Goal: Task Accomplishment & Management: Manage account settings

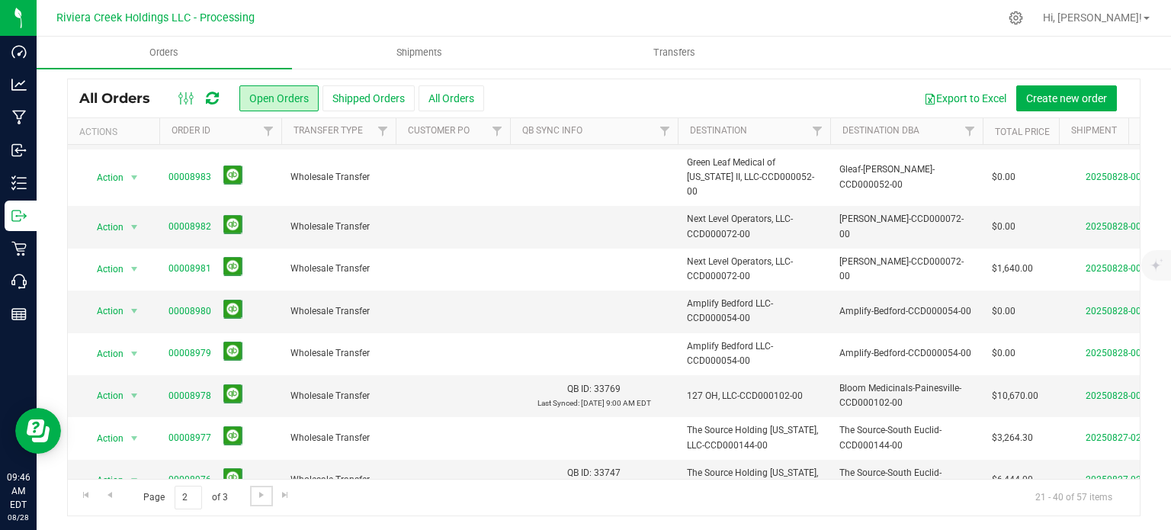
scroll to position [152, 0]
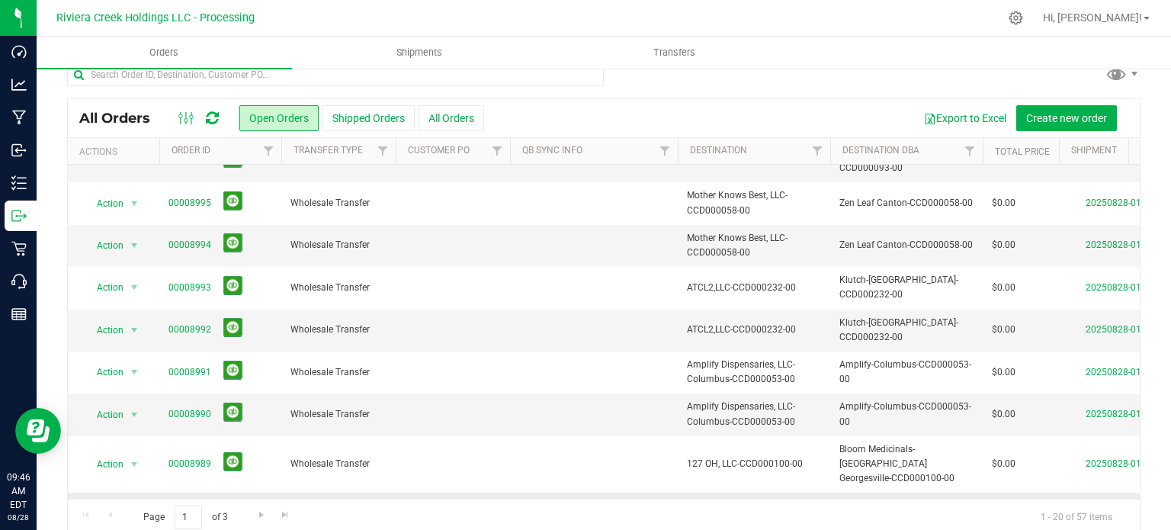
scroll to position [40, 0]
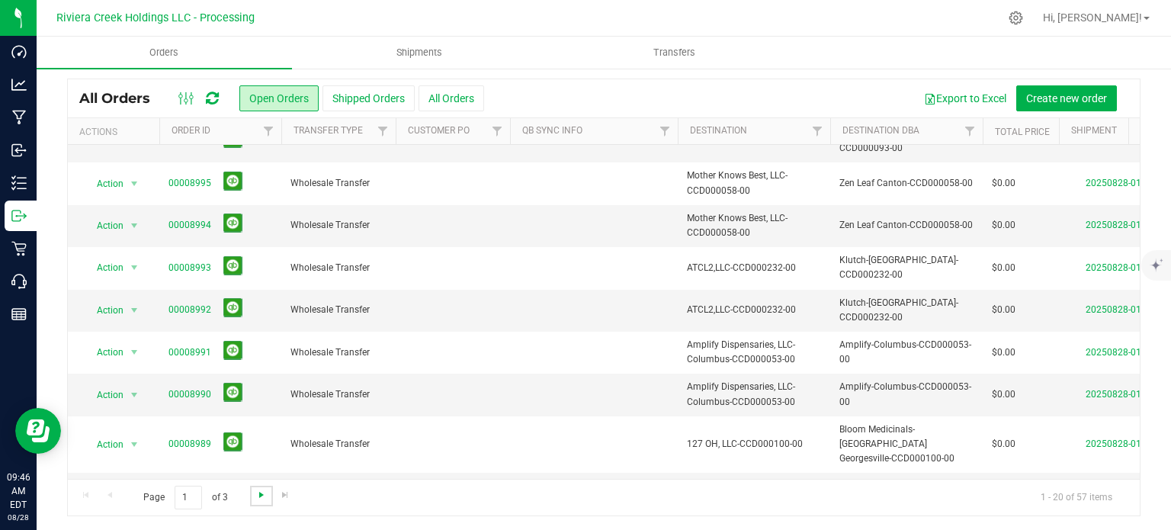
click at [259, 494] on span "Go to the next page" at bounding box center [261, 495] width 12 height 12
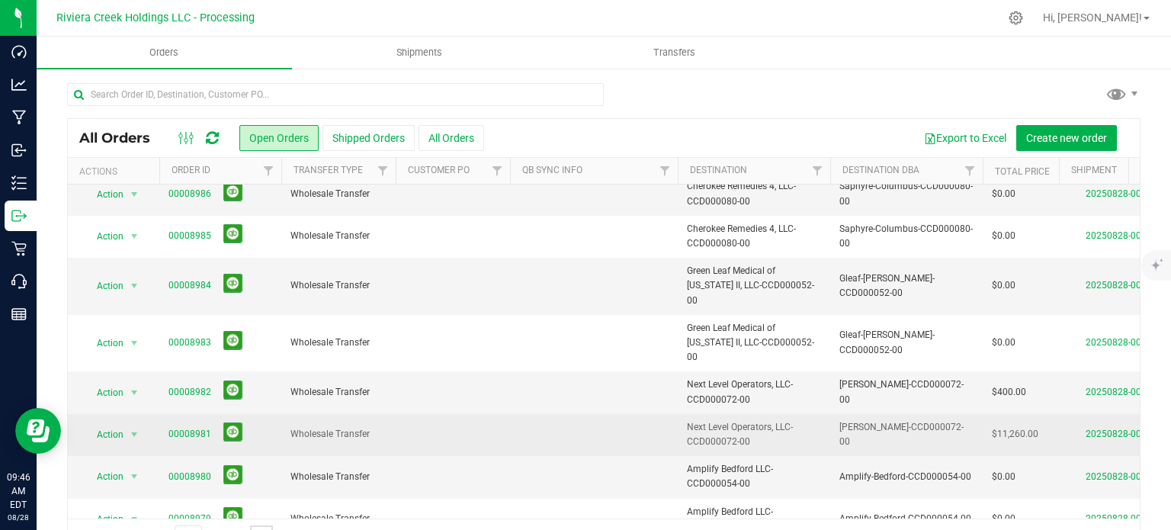
scroll to position [152, 0]
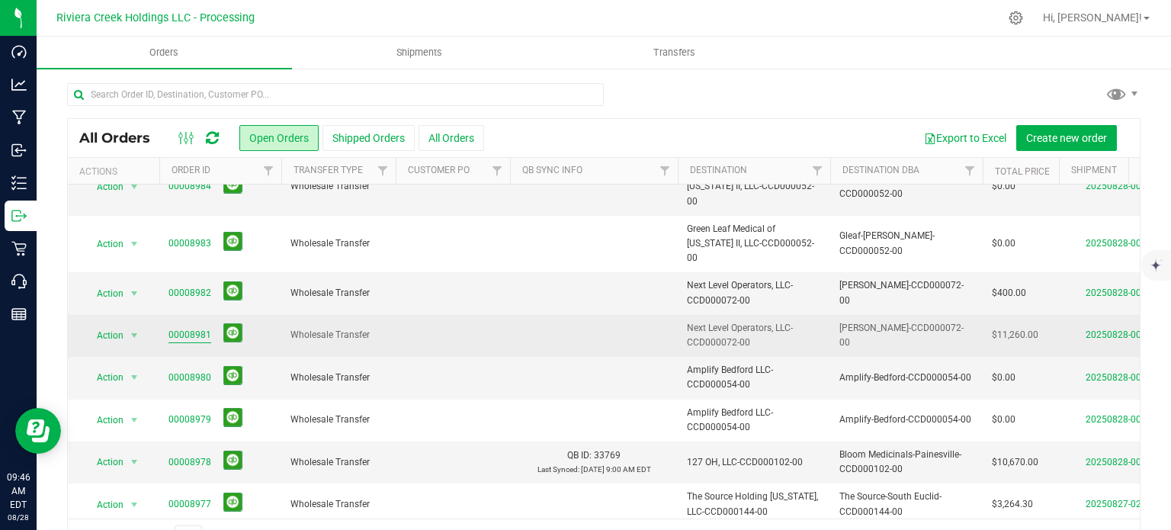
click at [186, 328] on link "00008981" at bounding box center [189, 335] width 43 height 14
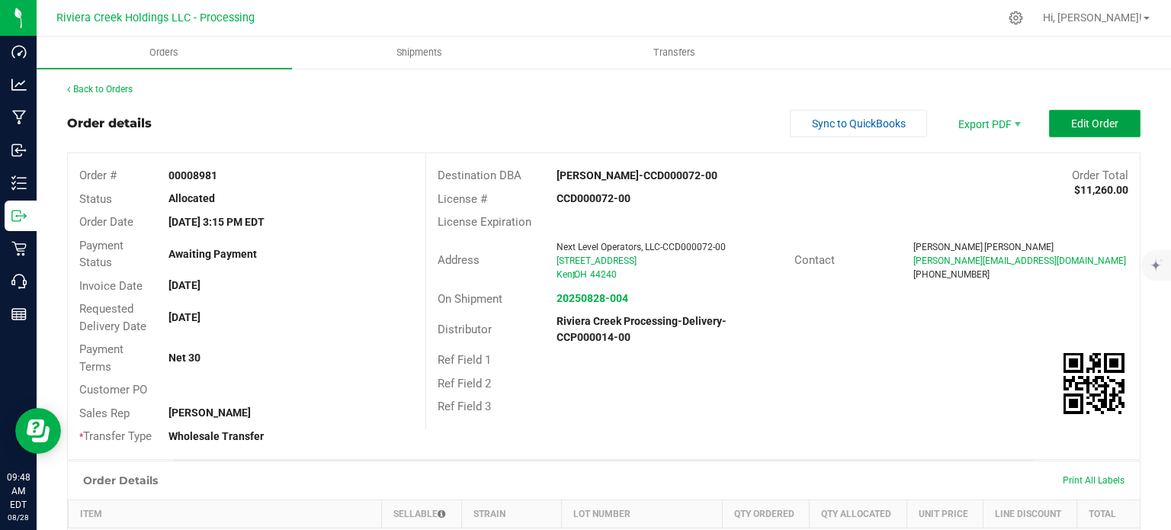
click at [1078, 127] on span "Edit Order" at bounding box center [1094, 123] width 47 height 12
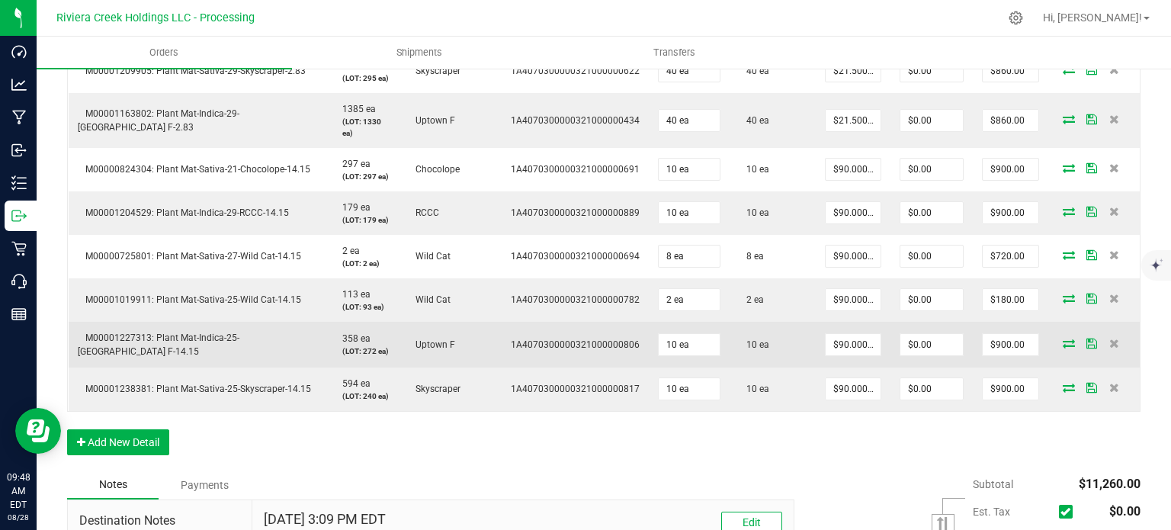
scroll to position [762, 0]
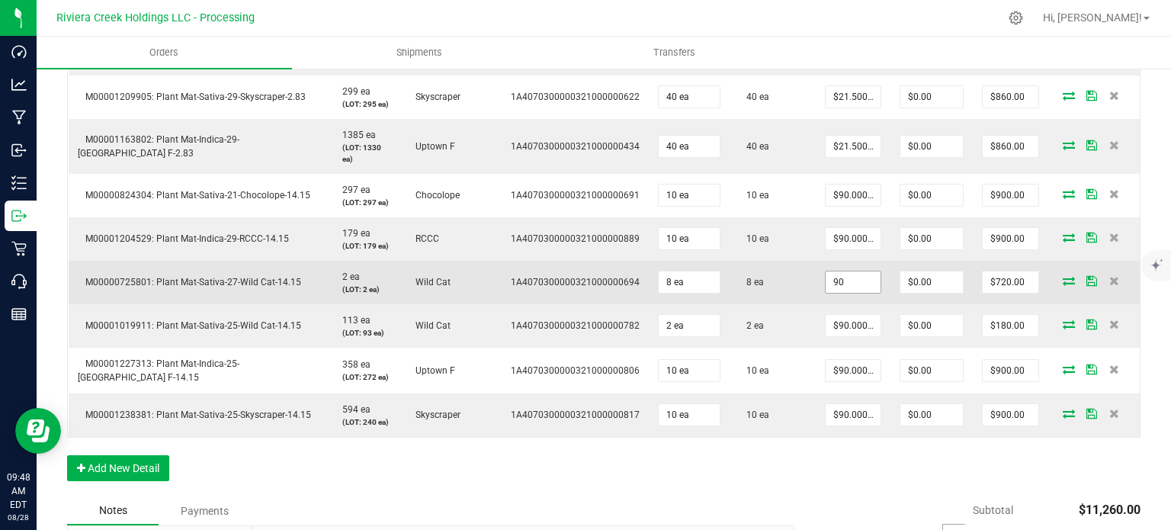
click at [848, 293] on input "90" at bounding box center [853, 281] width 55 height 21
type input "$85.00000"
type input "0"
type input "$680.00"
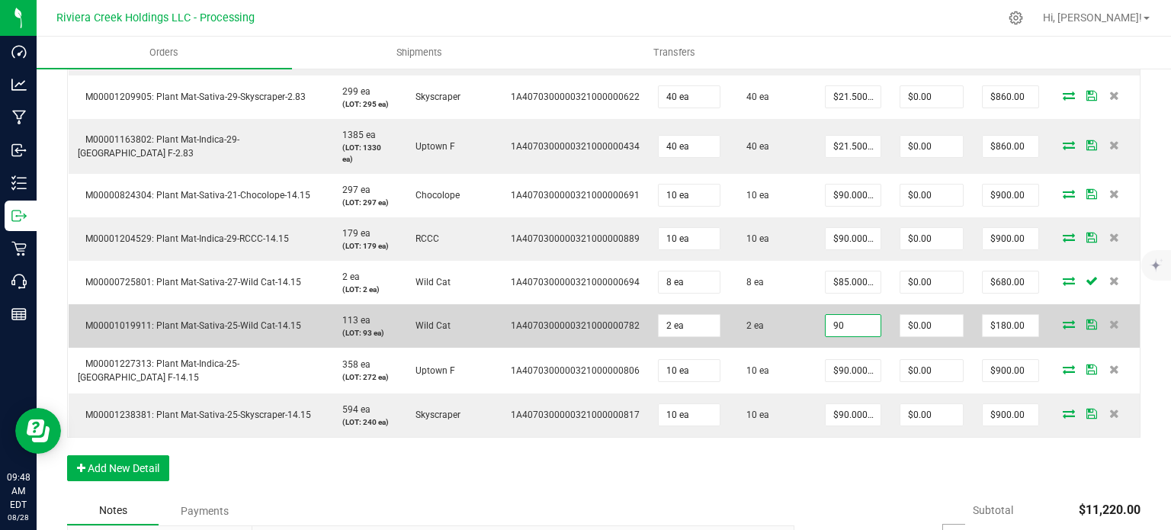
click at [842, 336] on input "90" at bounding box center [853, 325] width 55 height 21
type input "$85.00000"
type input "0"
type input "$170.00"
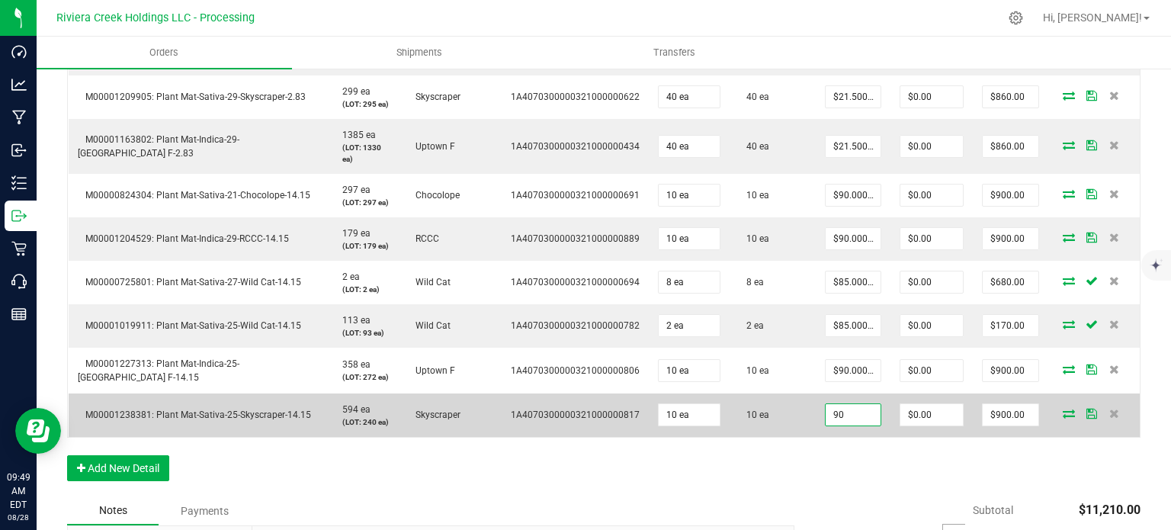
click at [836, 425] on input "90" at bounding box center [853, 414] width 55 height 21
type input "$85.00000"
type input "0"
type input "$850.00"
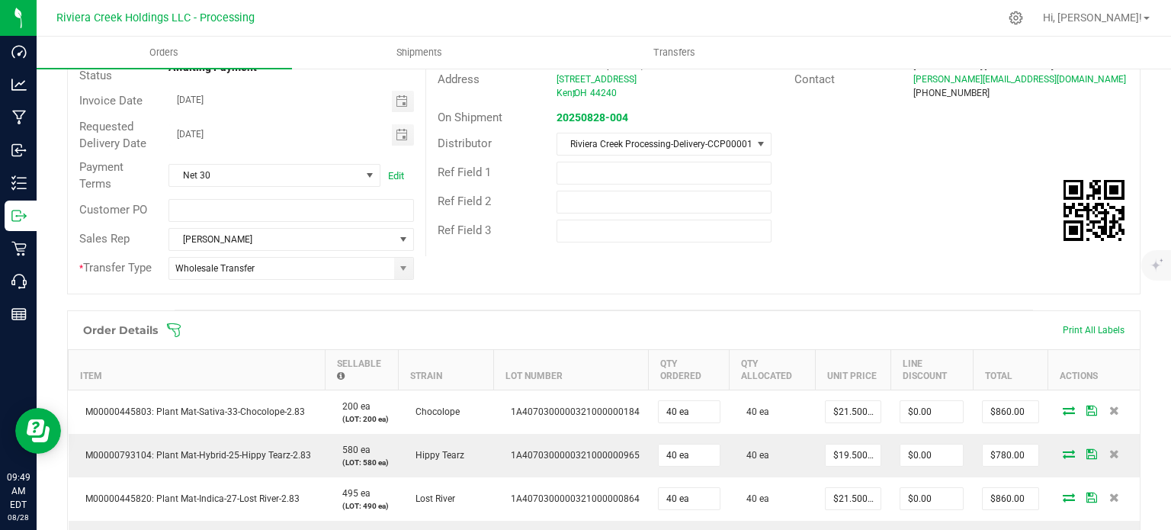
scroll to position [0, 0]
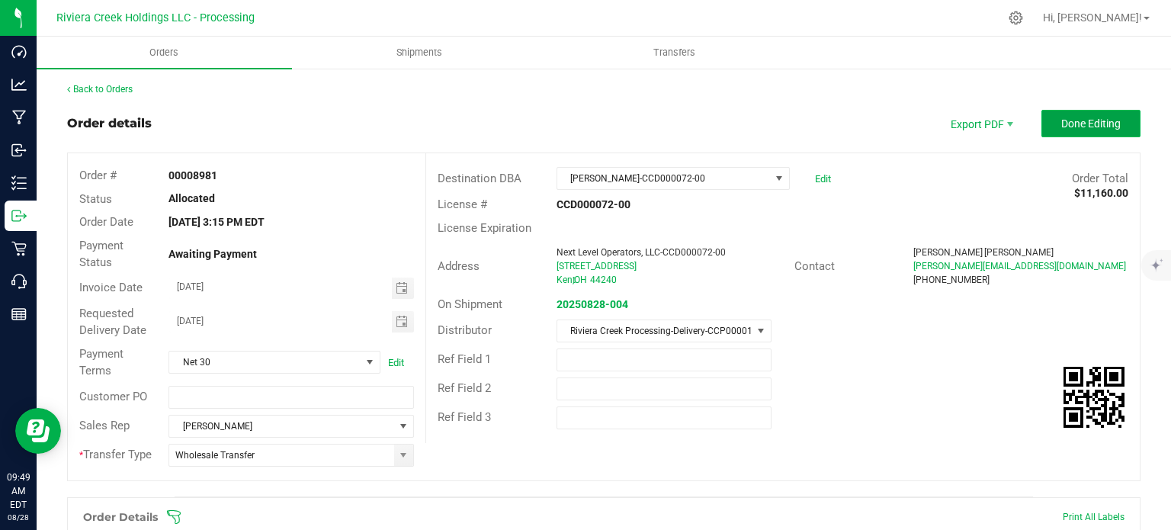
click at [1074, 117] on span "Done Editing" at bounding box center [1090, 123] width 59 height 12
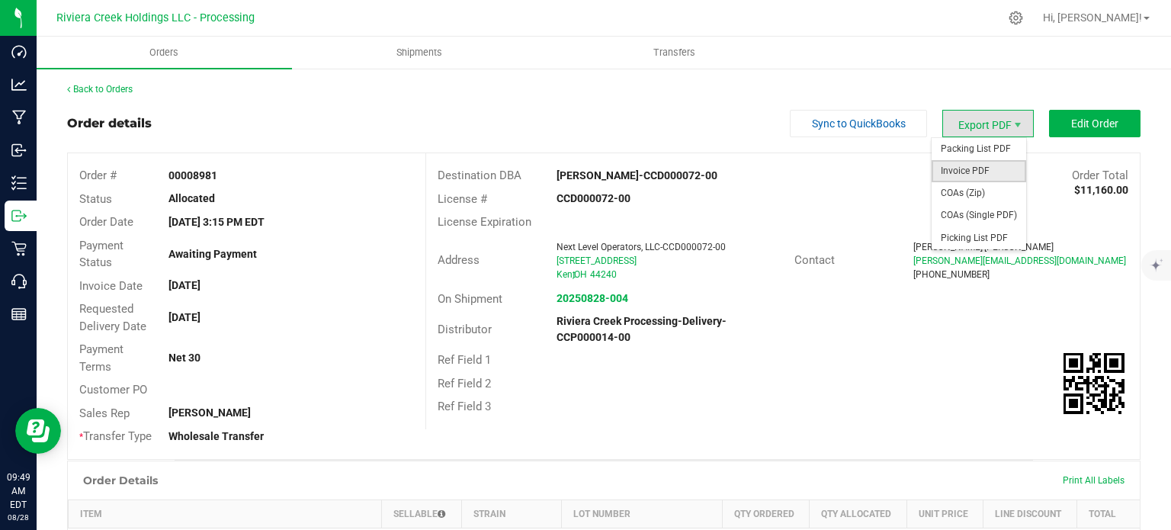
click at [948, 168] on span "Invoice PDF" at bounding box center [979, 171] width 95 height 22
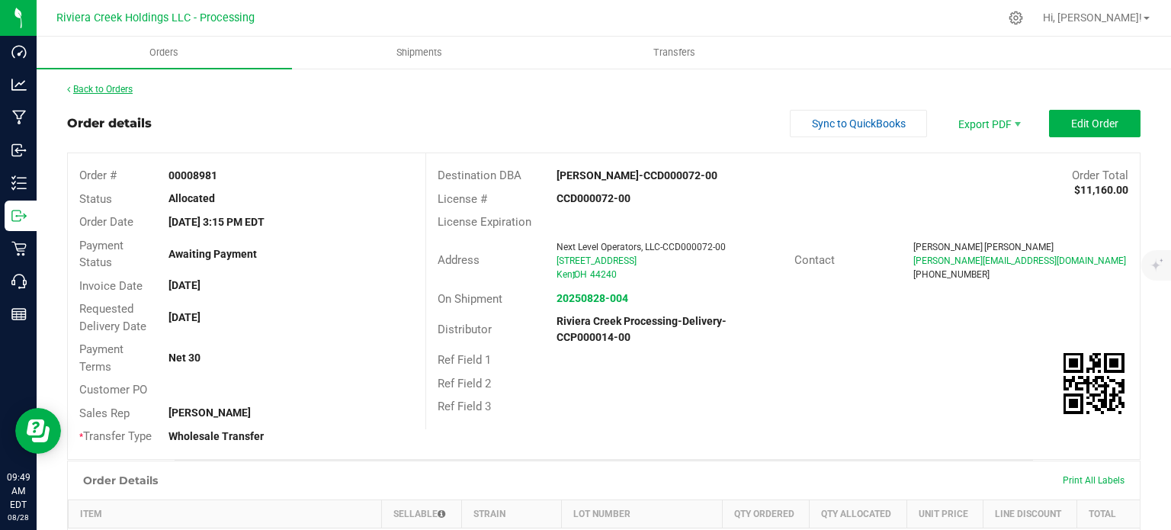
click at [110, 89] on link "Back to Orders" at bounding box center [100, 89] width 66 height 11
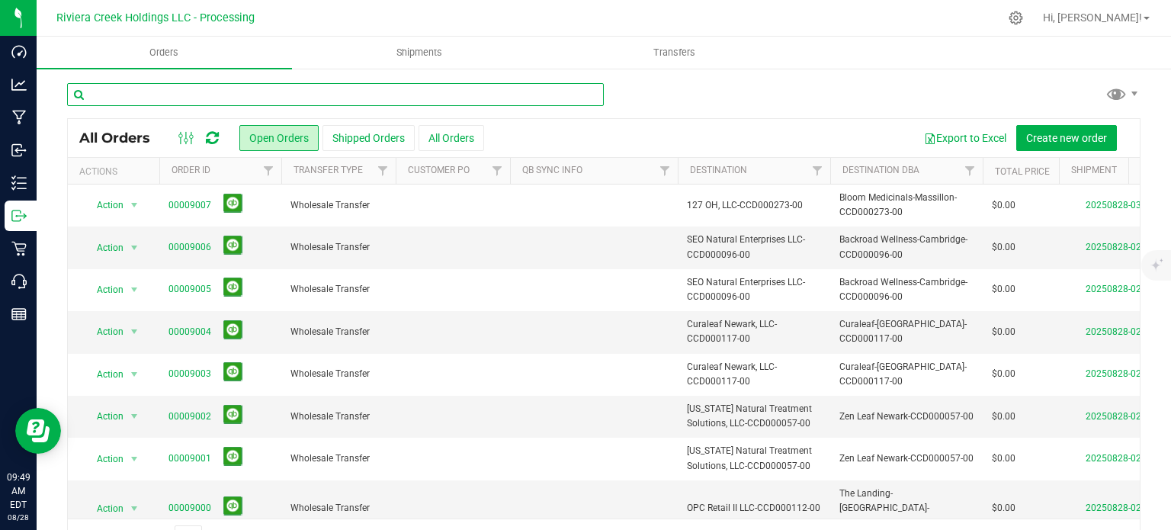
click at [154, 98] on input "text" at bounding box center [335, 94] width 537 height 23
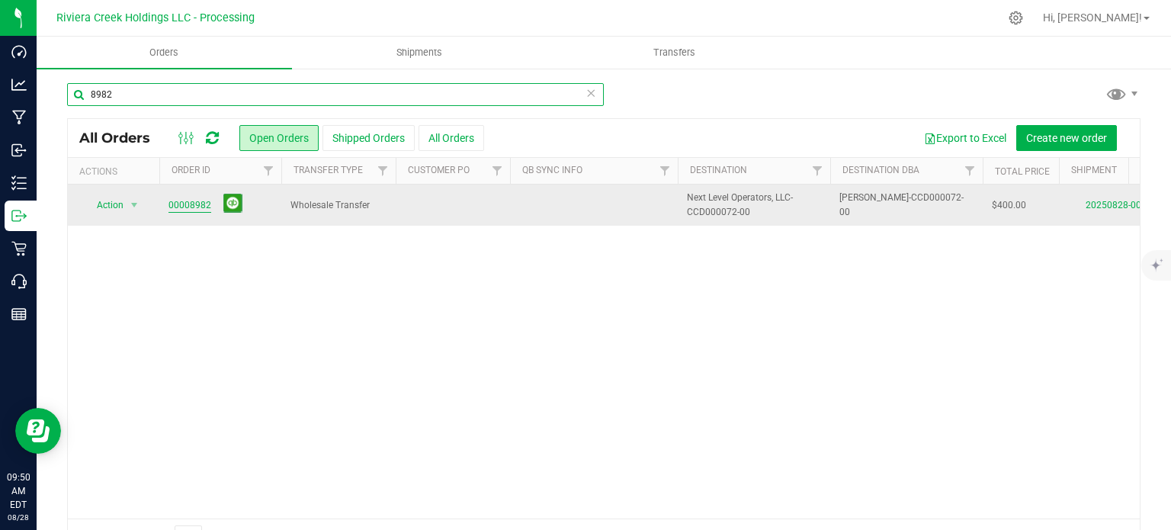
type input "8982"
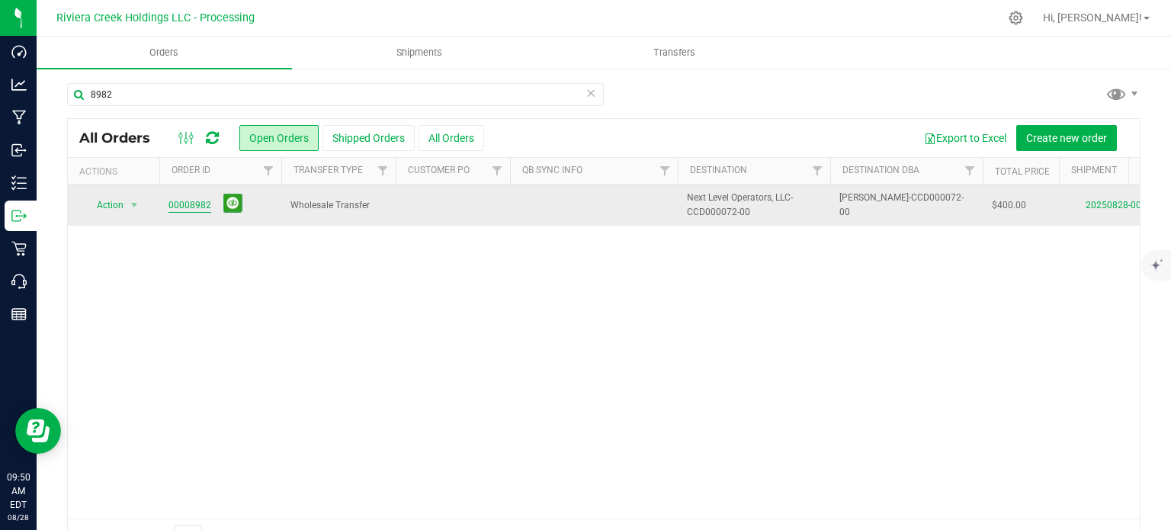
click at [189, 204] on link "00008982" at bounding box center [189, 205] width 43 height 14
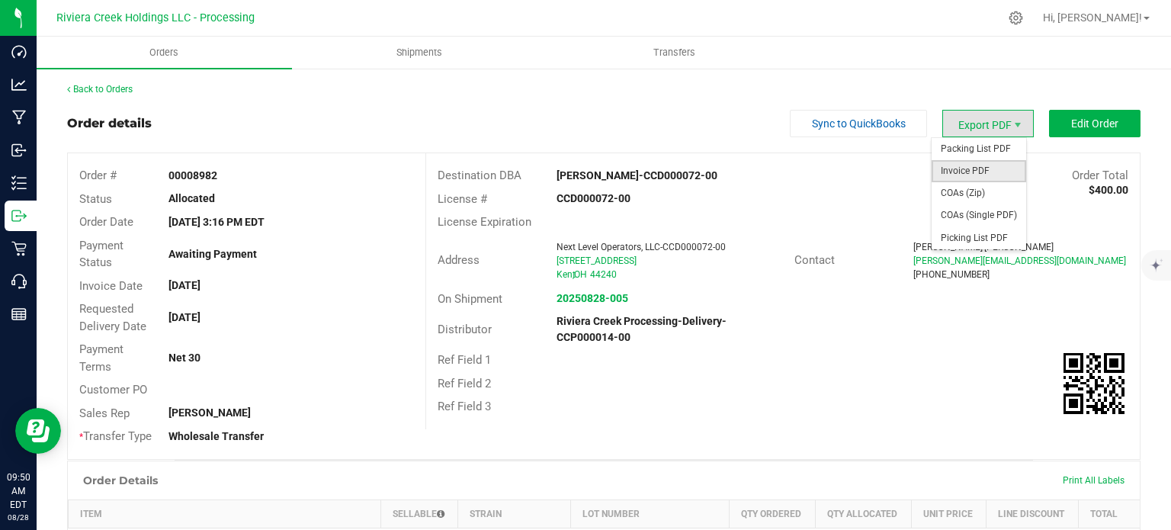
click at [951, 167] on span "Invoice PDF" at bounding box center [979, 171] width 95 height 22
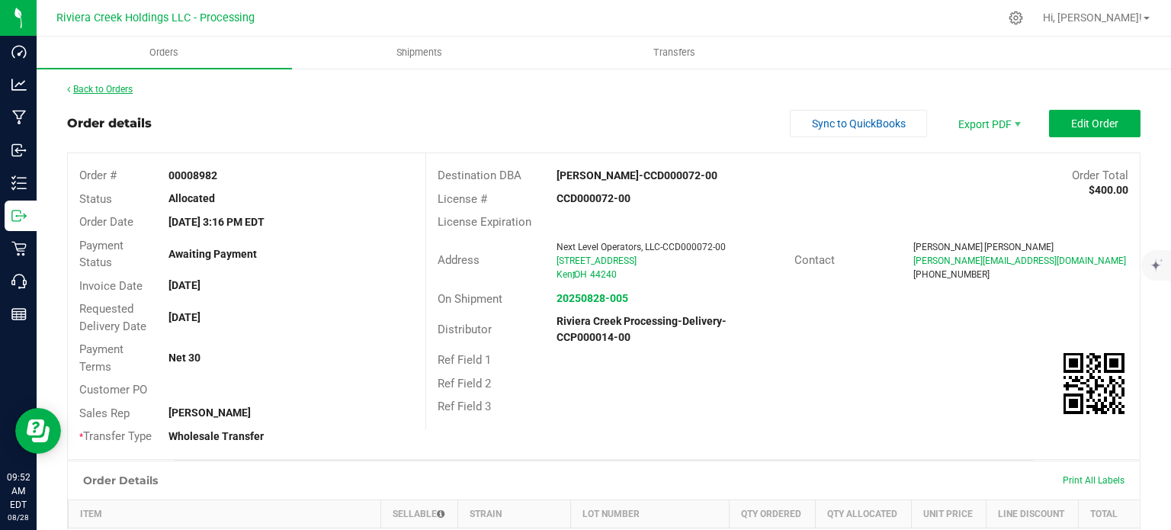
click at [121, 93] on link "Back to Orders" at bounding box center [100, 89] width 66 height 11
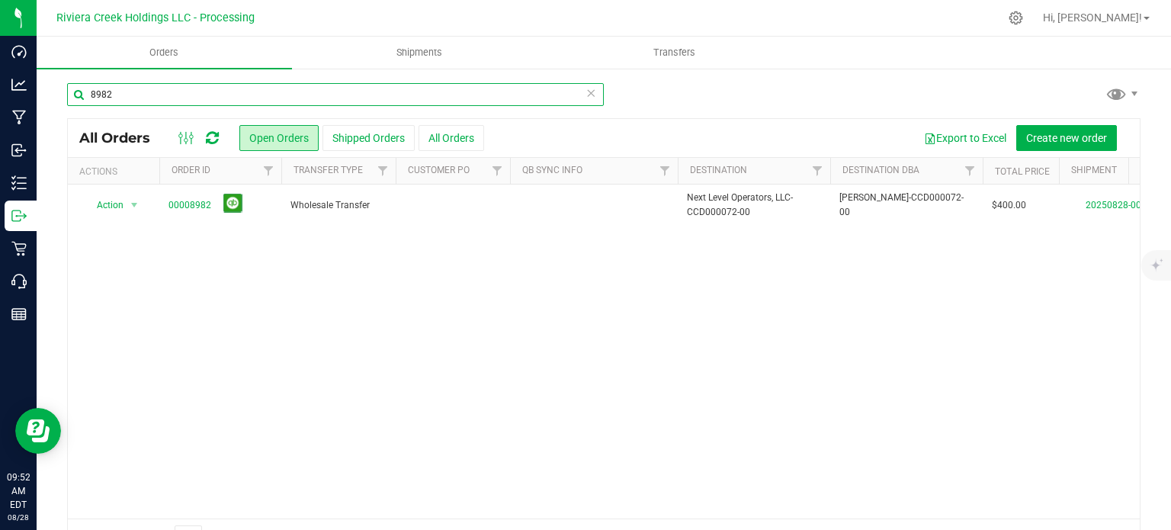
click at [138, 94] on input "8982" at bounding box center [335, 94] width 537 height 23
type input "8981"
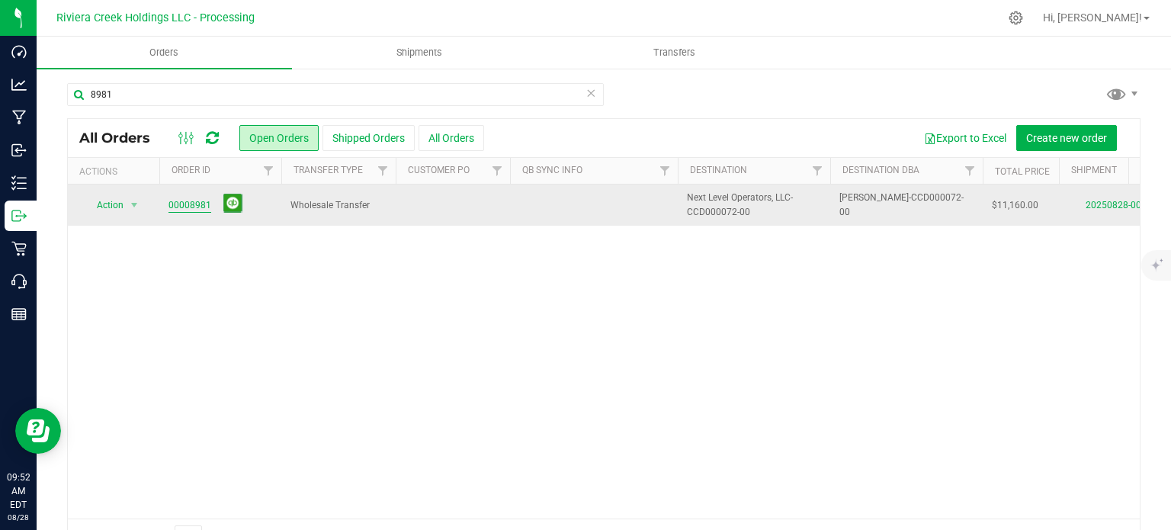
click at [196, 203] on link "00008981" at bounding box center [189, 205] width 43 height 14
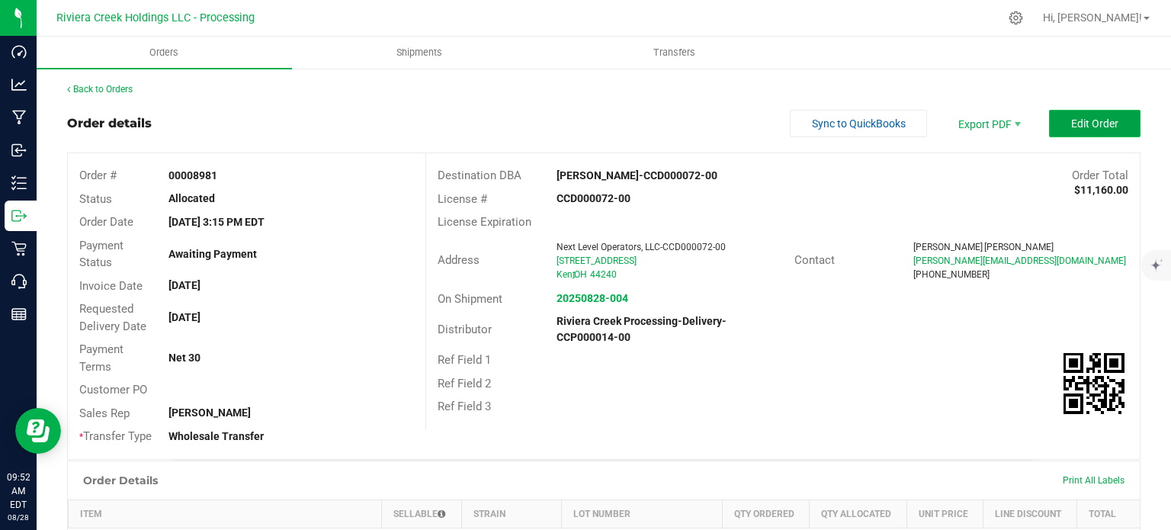
click at [1076, 116] on button "Edit Order" at bounding box center [1094, 123] width 91 height 27
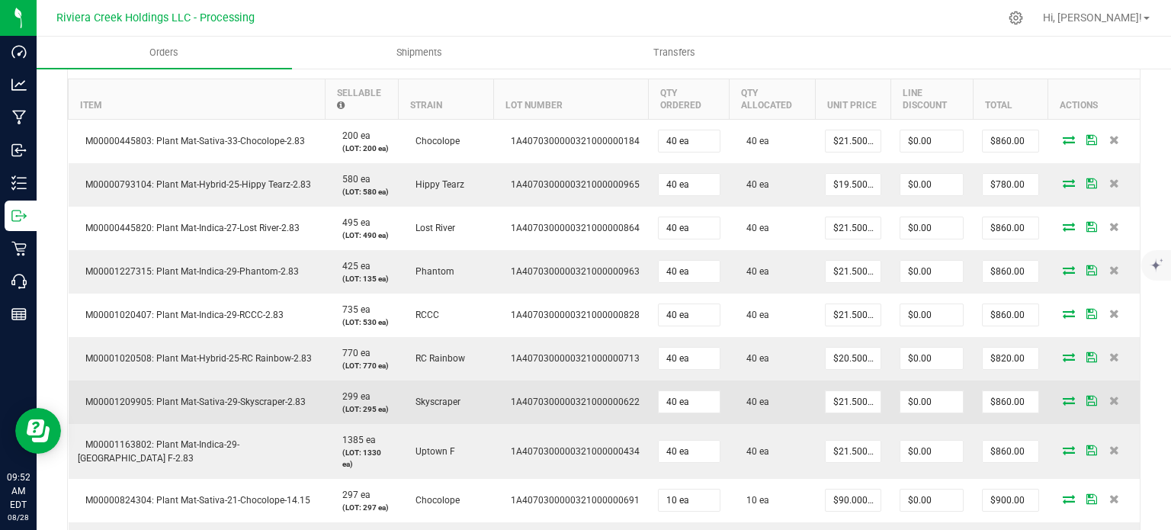
scroll to position [534, 0]
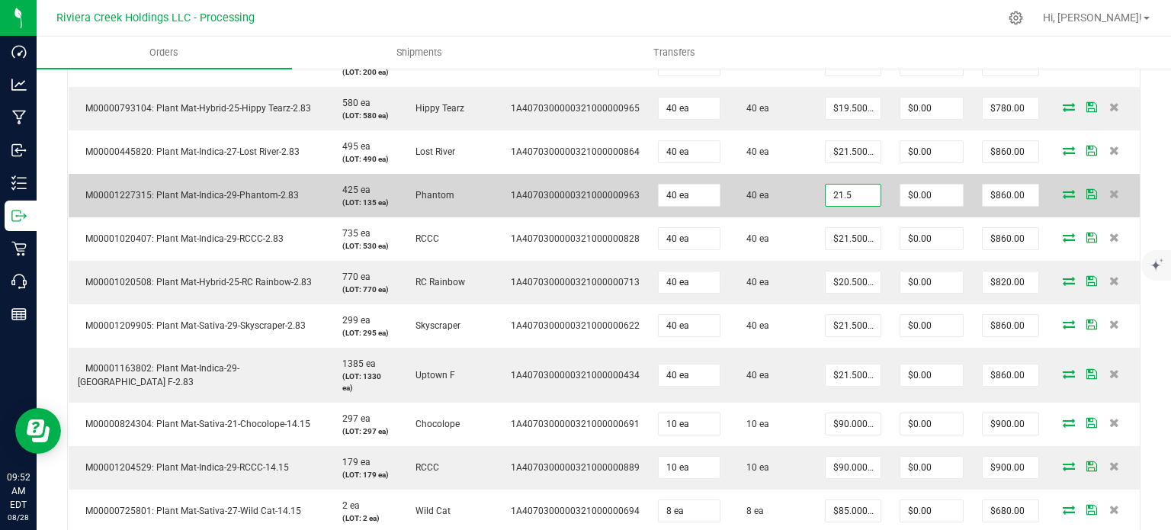
click at [826, 204] on input "21.5" at bounding box center [853, 194] width 55 height 21
type input "$20.00000"
type input "0"
type input "$800.00"
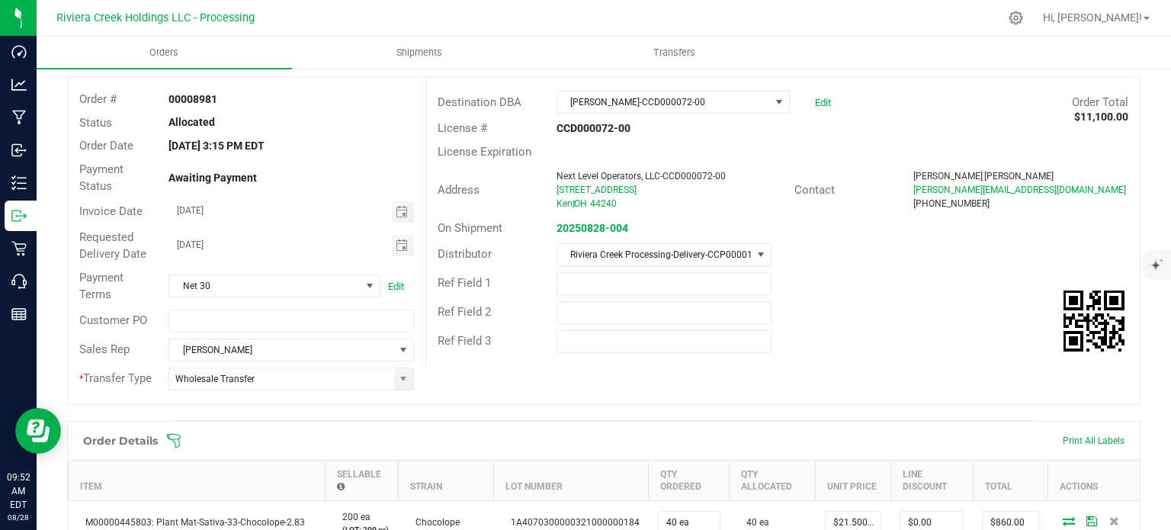
scroll to position [0, 0]
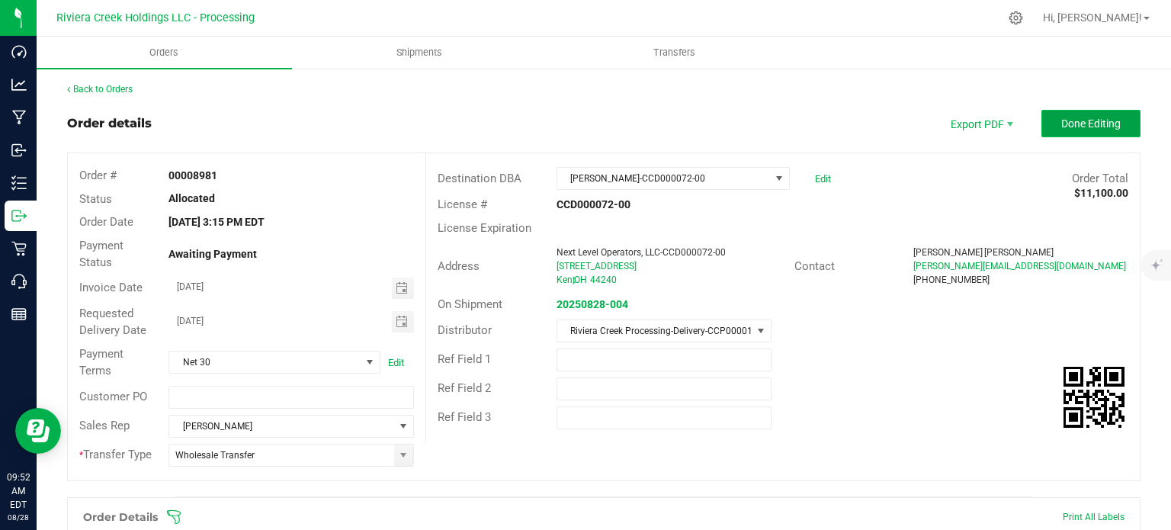
click at [1079, 128] on span "Done Editing" at bounding box center [1090, 123] width 59 height 12
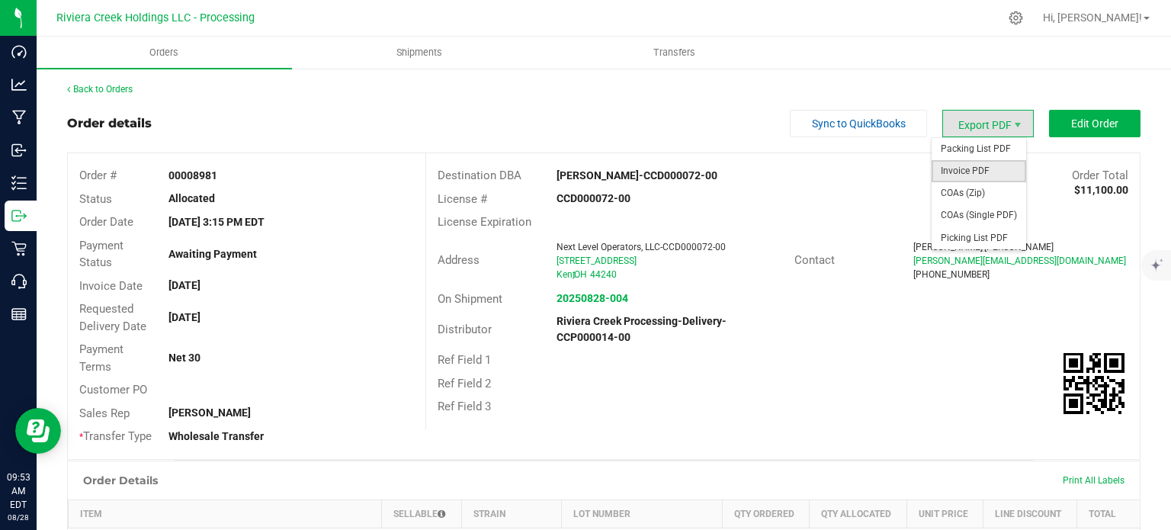
click at [959, 168] on span "Invoice PDF" at bounding box center [979, 171] width 95 height 22
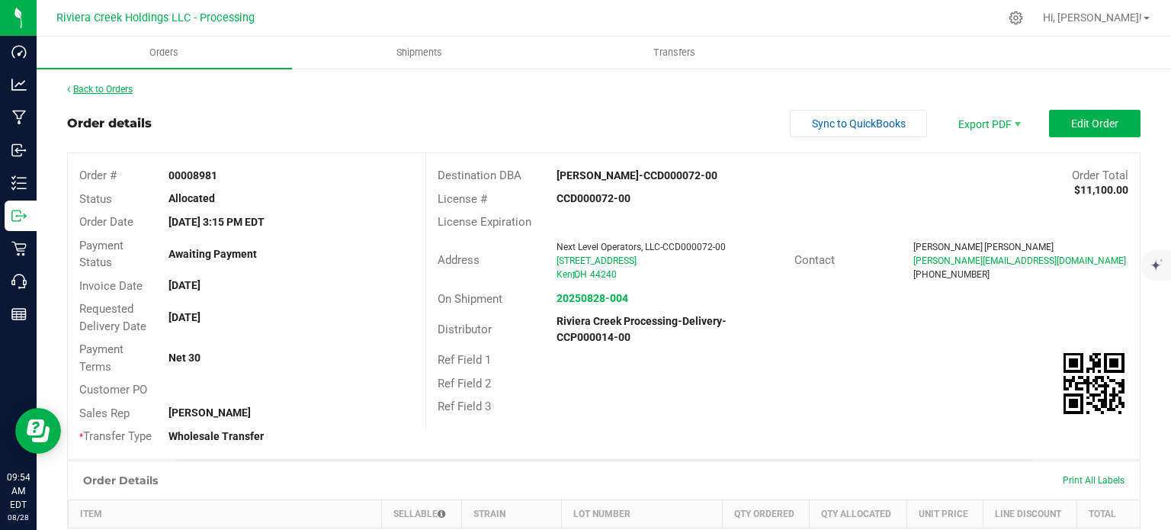
click at [107, 88] on link "Back to Orders" at bounding box center [100, 89] width 66 height 11
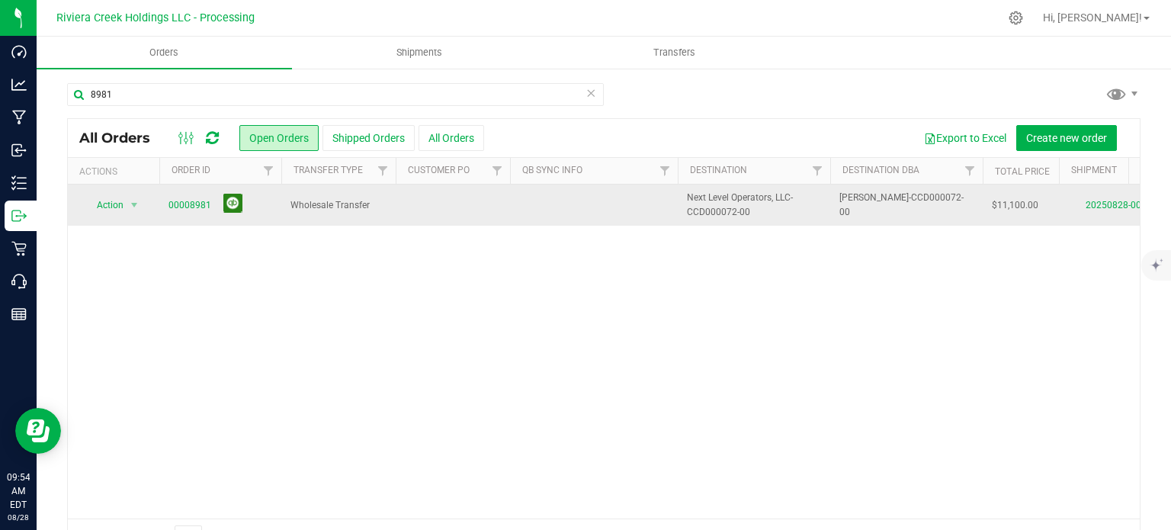
click at [229, 204] on button at bounding box center [232, 203] width 19 height 19
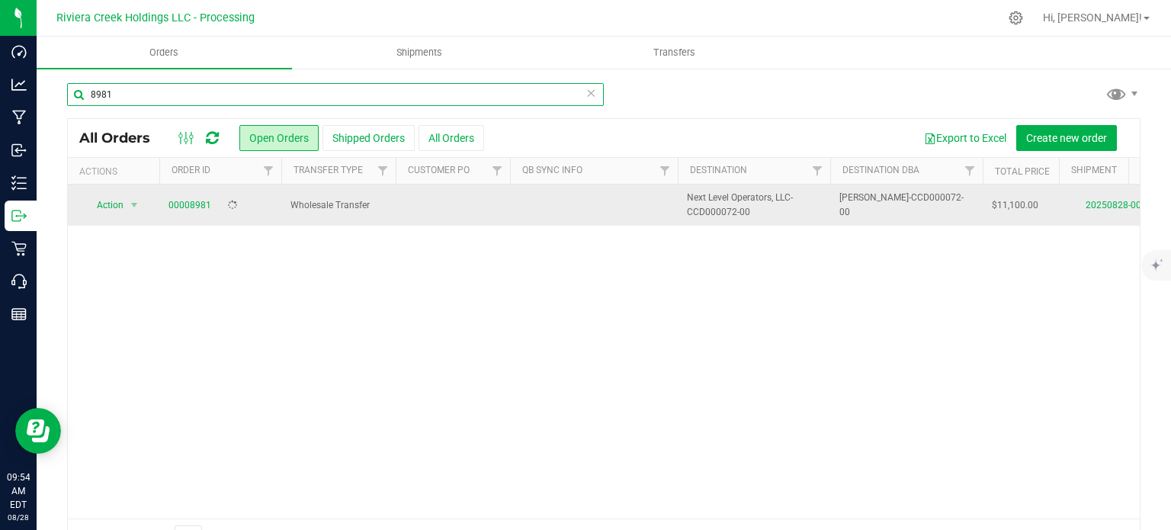
drag, startPoint x: 126, startPoint y: 95, endPoint x: 47, endPoint y: 95, distance: 78.5
click at [47, 95] on div "8981 All Orders Open Orders Shipped Orders All Orders Export to Excel Create ne…" at bounding box center [604, 319] width 1134 height 504
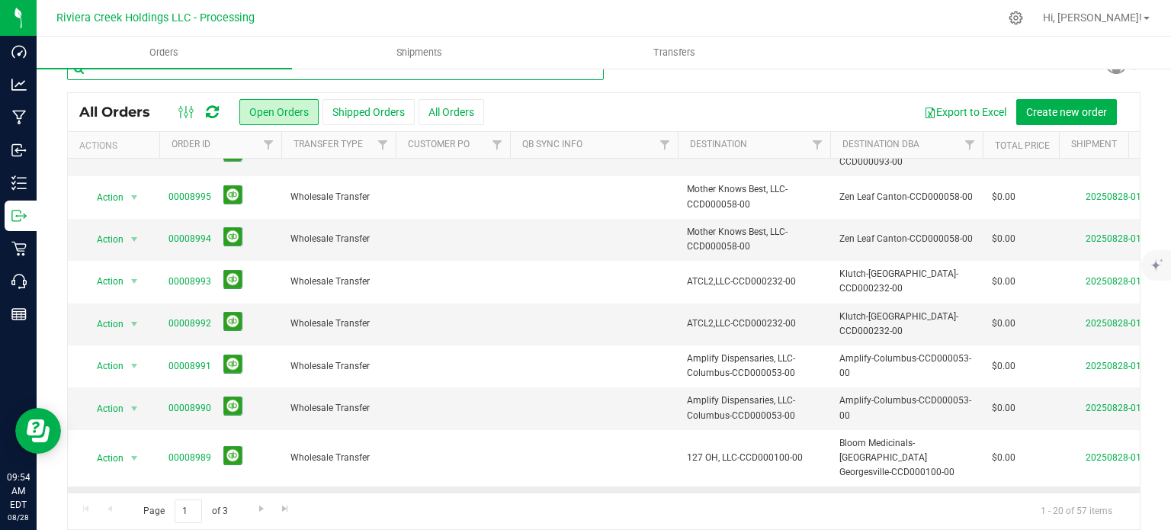
scroll to position [40, 0]
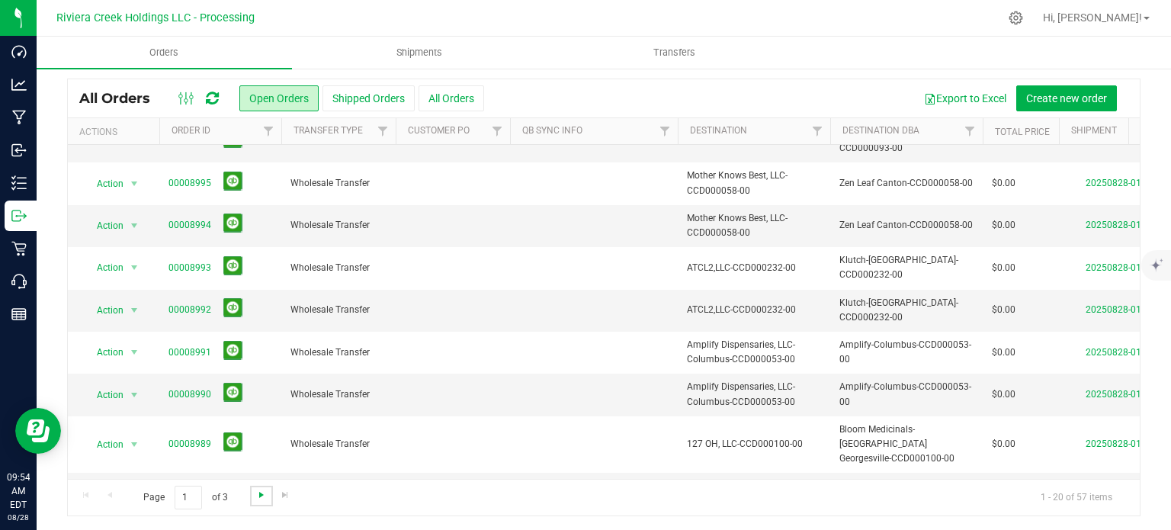
click at [260, 499] on span "Go to the next page" at bounding box center [261, 495] width 12 height 12
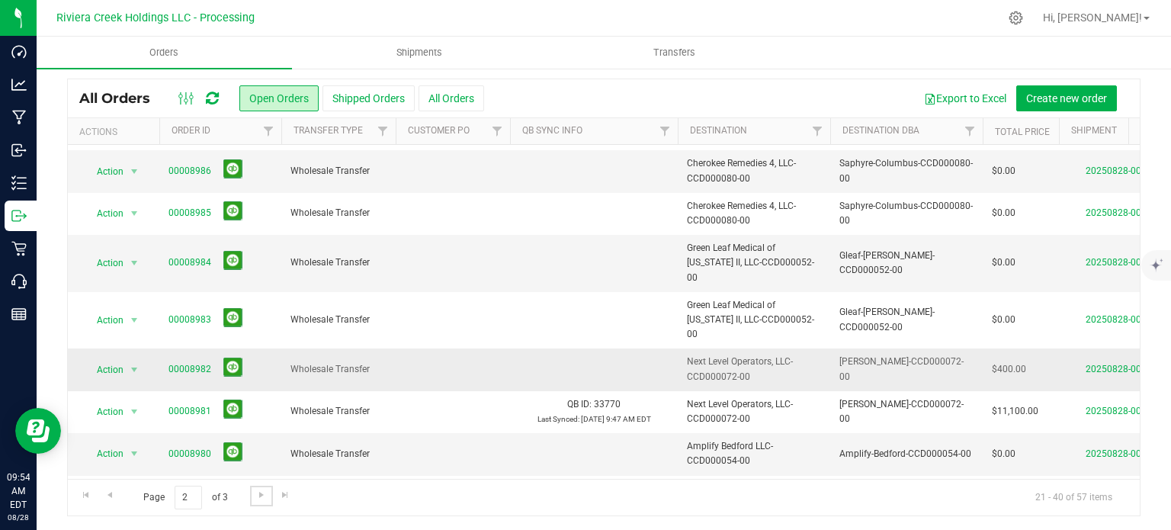
scroll to position [0, 0]
